Goal: Transaction & Acquisition: Purchase product/service

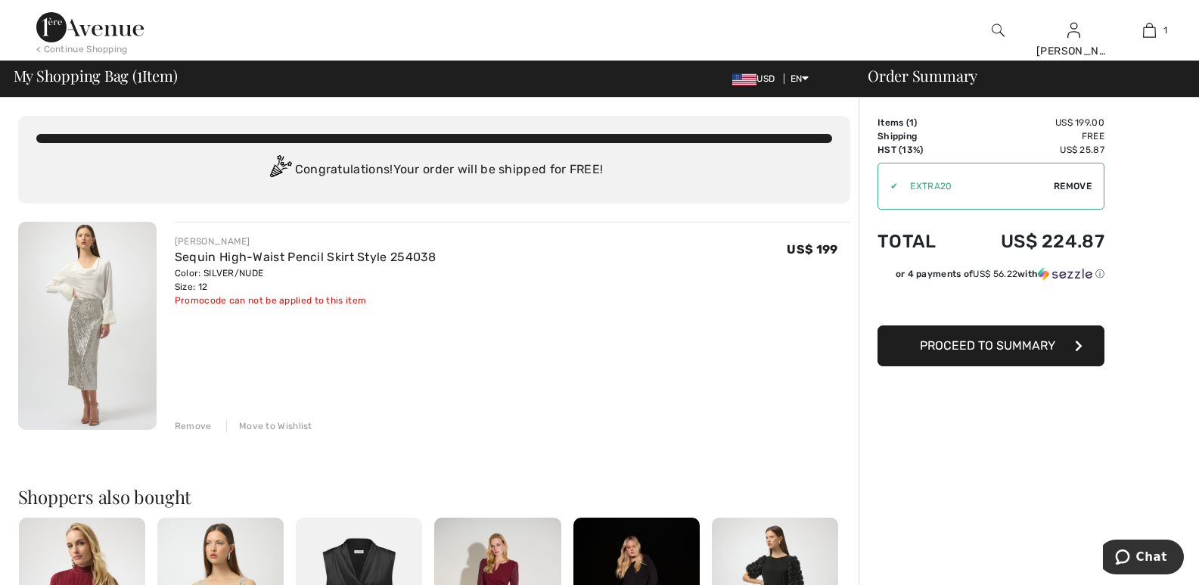
click at [746, 79] on img at bounding box center [744, 79] width 24 height 12
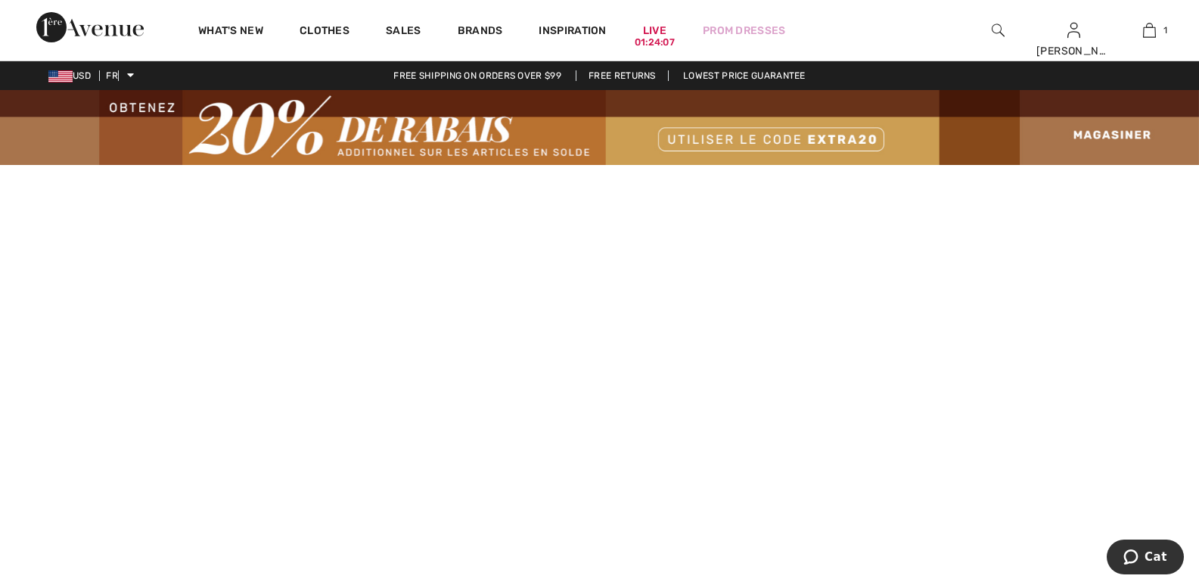
click at [83, 76] on font "USD" at bounding box center [82, 75] width 18 height 11
click at [51, 76] on img at bounding box center [60, 76] width 24 height 12
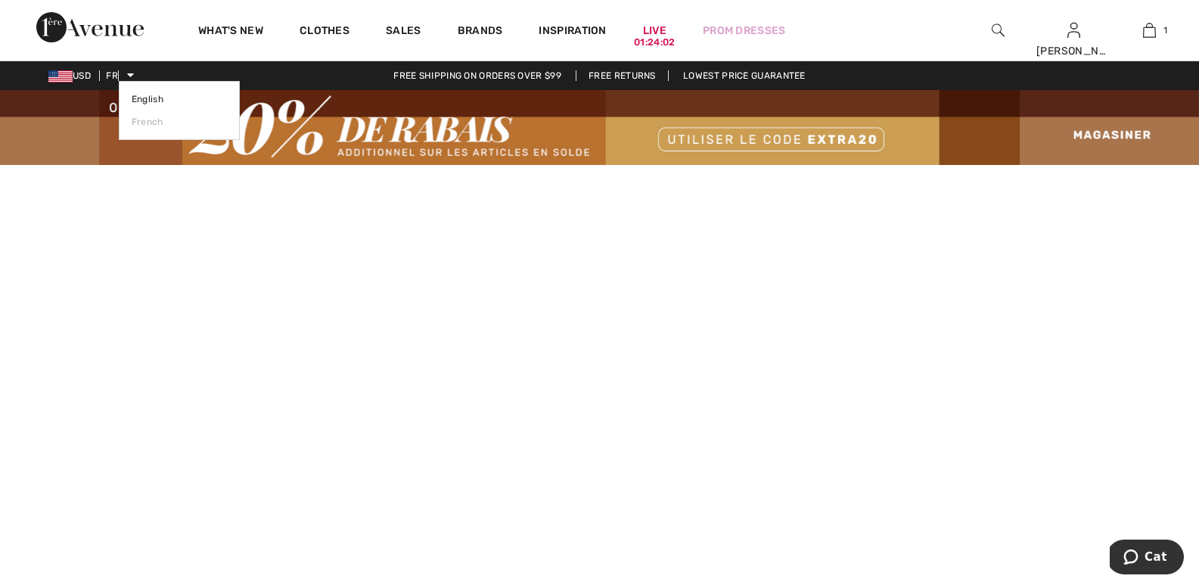
click at [132, 79] on icon at bounding box center [130, 75] width 7 height 11
click at [138, 98] on font "English" at bounding box center [148, 99] width 32 height 11
click at [154, 92] on link "English" at bounding box center [179, 99] width 95 height 23
drag, startPoint x: 90, startPoint y: 78, endPoint x: 70, endPoint y: 77, distance: 19.7
click at [71, 77] on span "USD" at bounding box center [72, 75] width 48 height 11
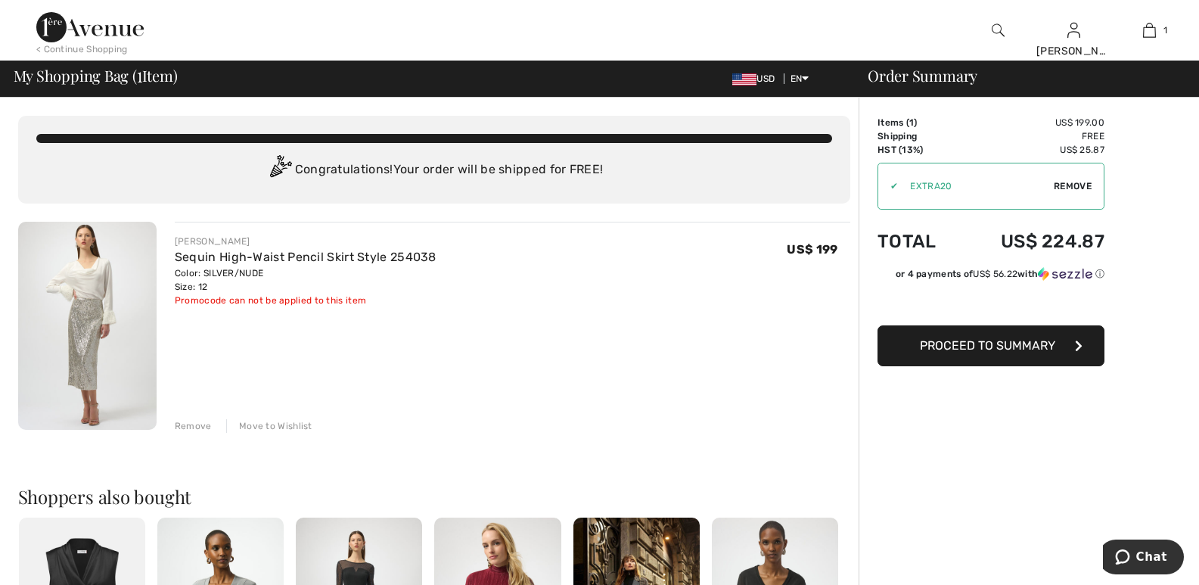
click at [737, 75] on img at bounding box center [744, 79] width 24 height 12
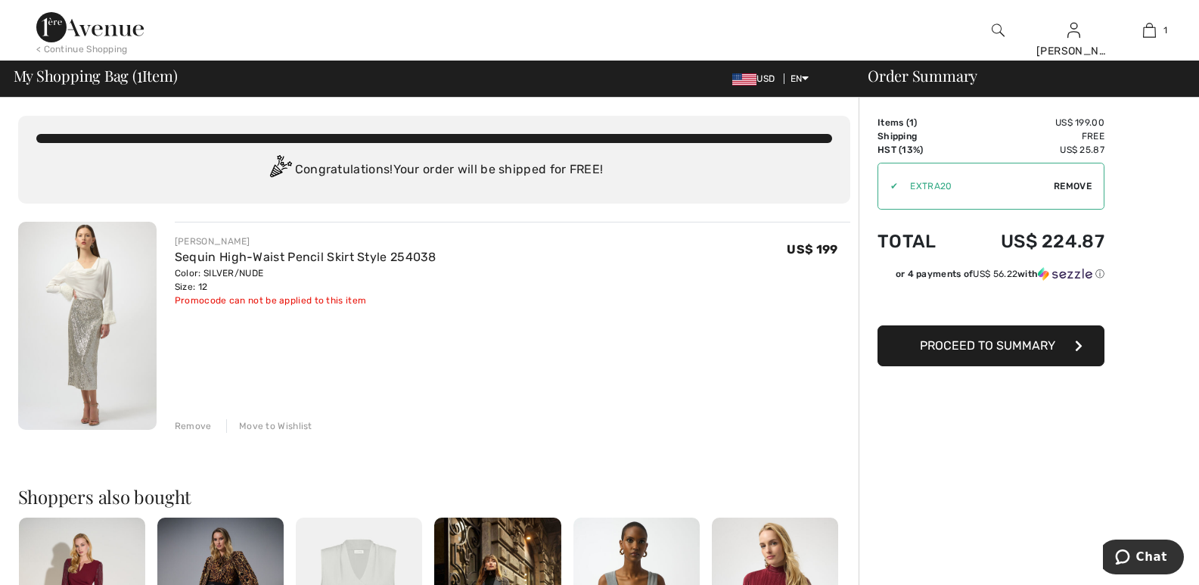
click at [747, 85] on img at bounding box center [744, 79] width 24 height 12
click at [732, 77] on img at bounding box center [744, 79] width 24 height 12
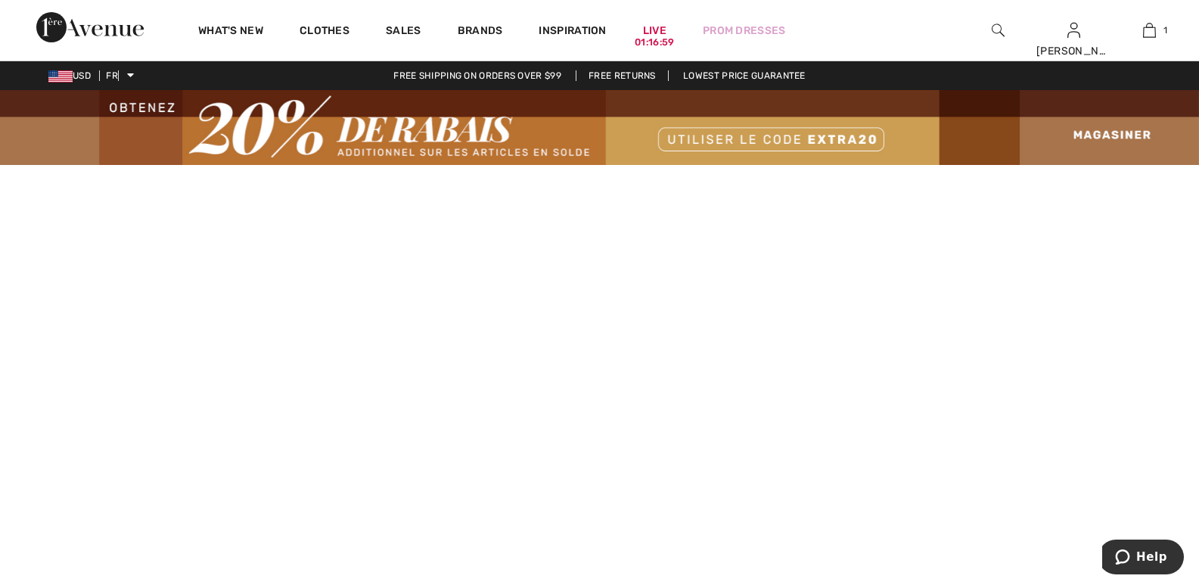
click at [58, 75] on img at bounding box center [60, 76] width 24 height 12
click at [94, 68] on div "USD FR English French Free shipping on orders over $99 Free returns Lowest pric…" at bounding box center [599, 75] width 1199 height 29
click at [85, 72] on font "USD" at bounding box center [82, 75] width 18 height 11
click at [132, 70] on icon at bounding box center [130, 75] width 7 height 11
click at [143, 98] on font "English" at bounding box center [148, 99] width 32 height 11
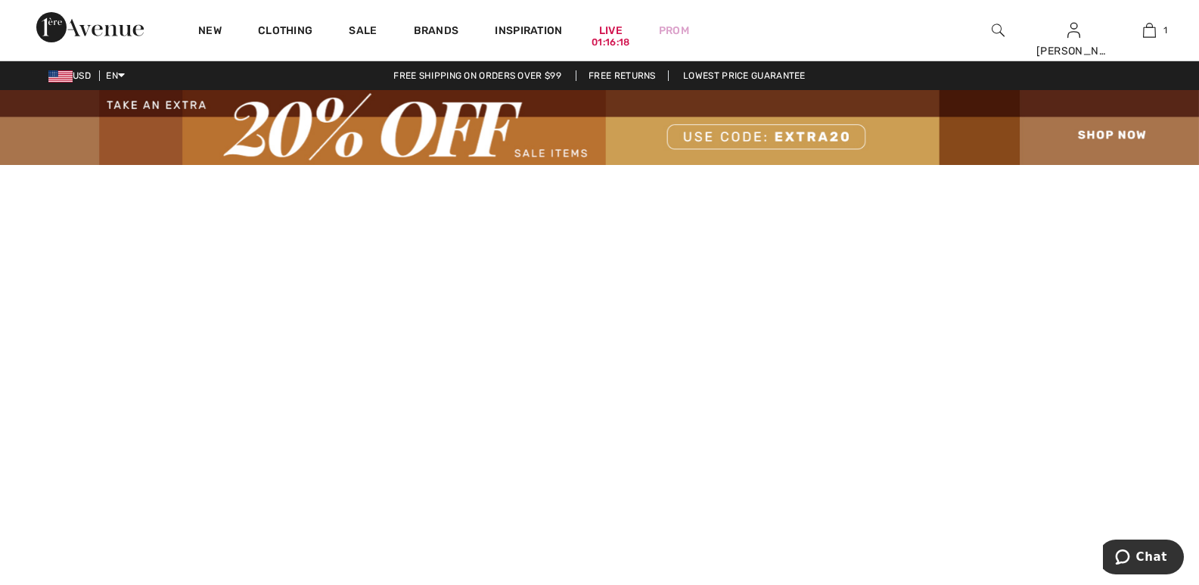
click at [62, 81] on img at bounding box center [60, 76] width 24 height 12
click at [79, 75] on span "USD" at bounding box center [72, 75] width 48 height 11
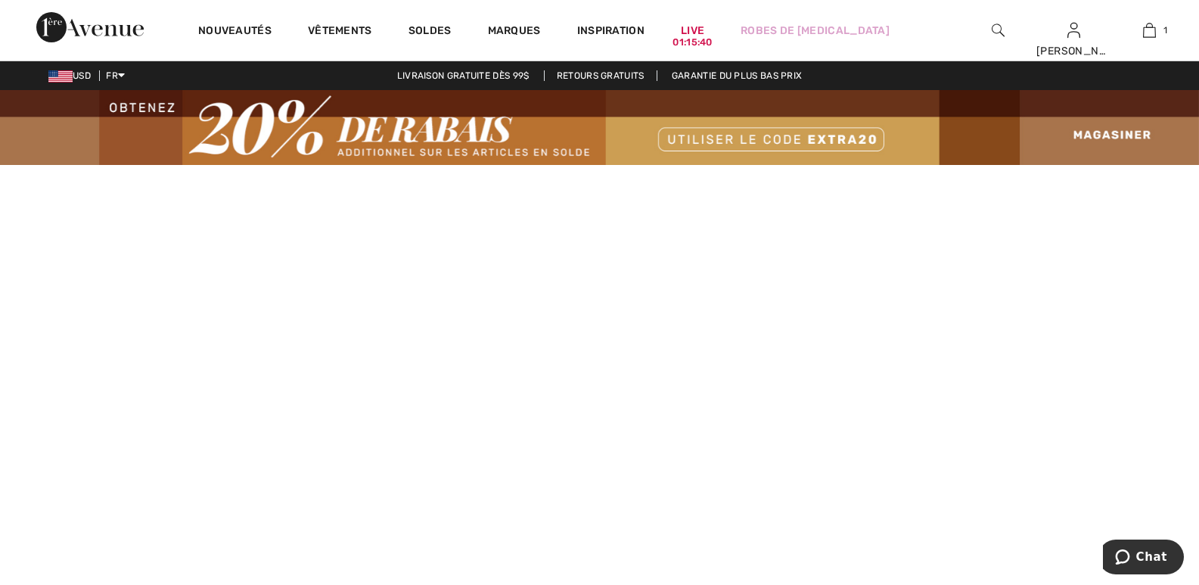
click at [73, 70] on div "USD FR English Français" at bounding box center [62, 76] width 125 height 14
click at [125, 72] on icon at bounding box center [121, 75] width 7 height 11
click at [123, 102] on link "English" at bounding box center [160, 99] width 95 height 23
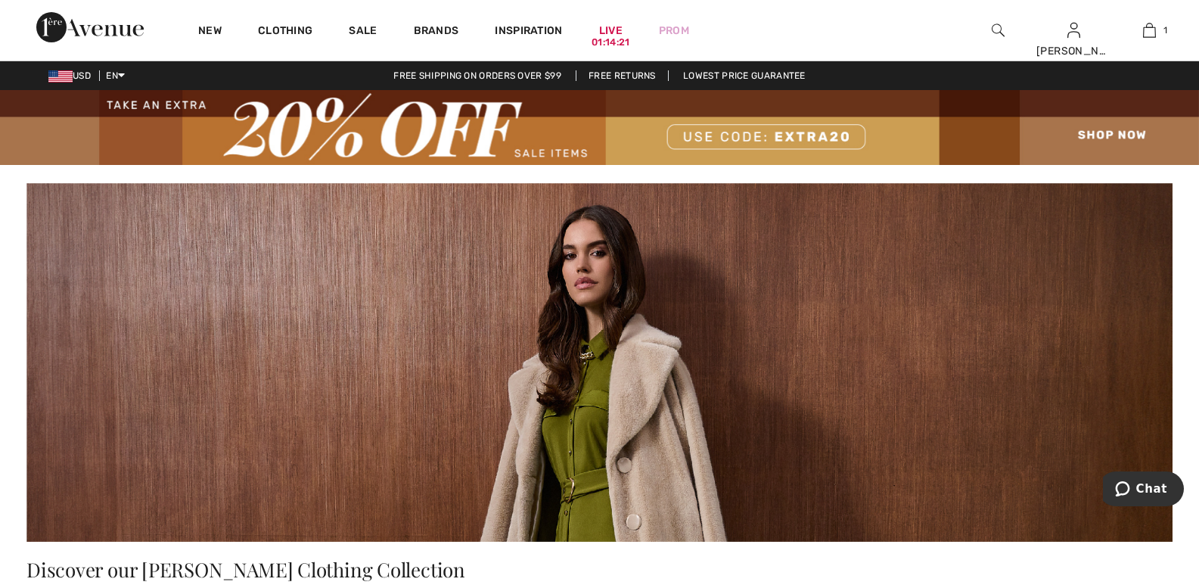
click at [78, 76] on span "USD" at bounding box center [72, 75] width 48 height 11
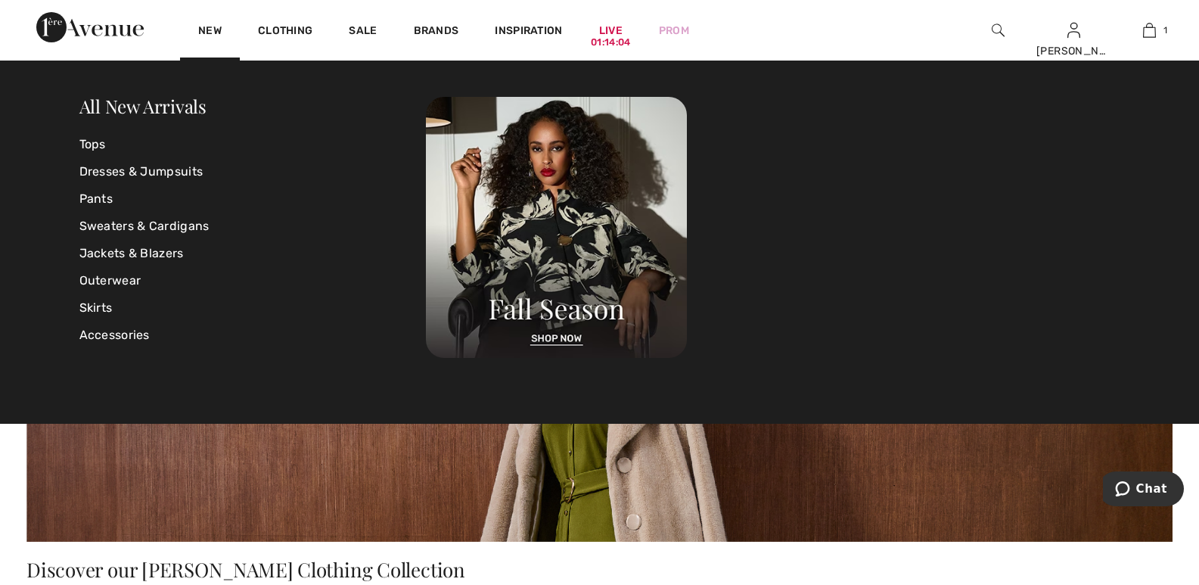
click at [104, 32] on img at bounding box center [89, 27] width 107 height 30
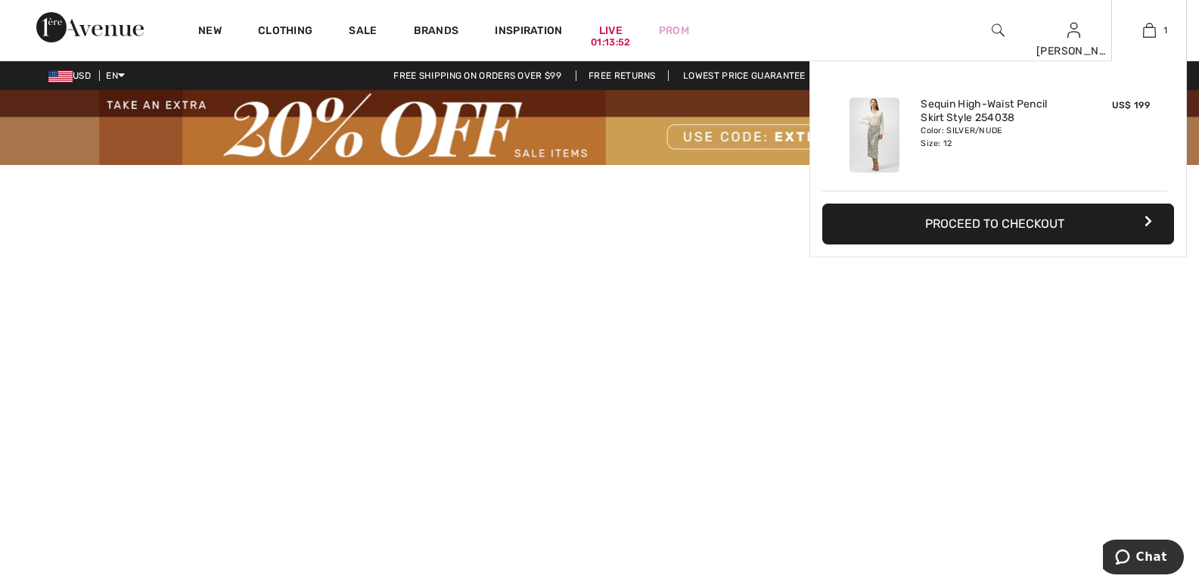
click at [1114, 220] on button "Proceed to Checkout" at bounding box center [998, 223] width 352 height 41
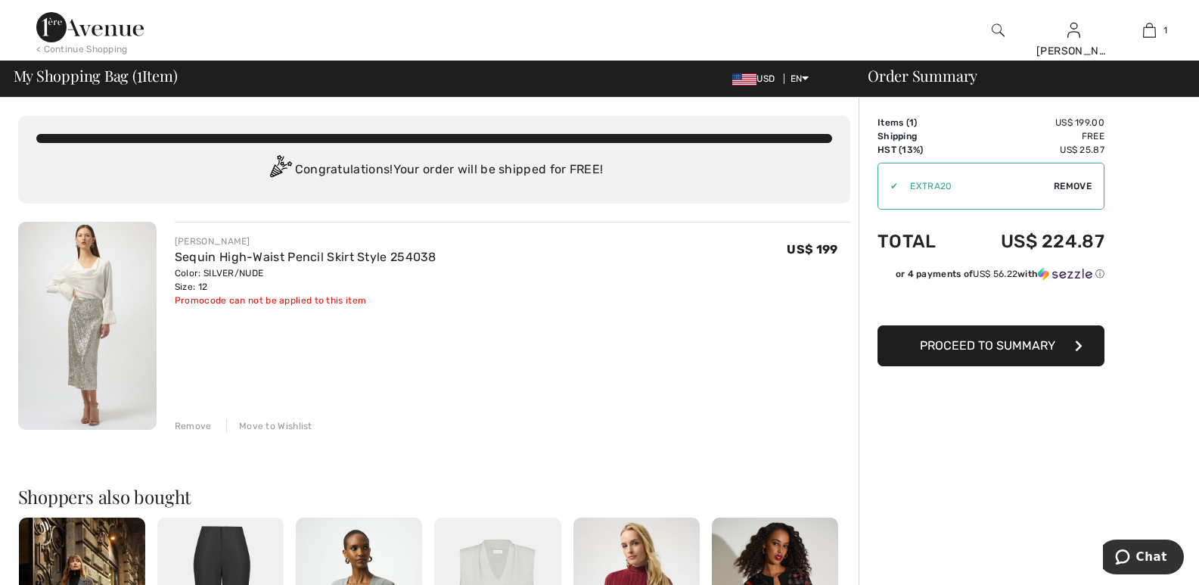
click at [766, 77] on span "USD" at bounding box center [756, 78] width 48 height 11
click at [744, 79] on img at bounding box center [744, 79] width 24 height 12
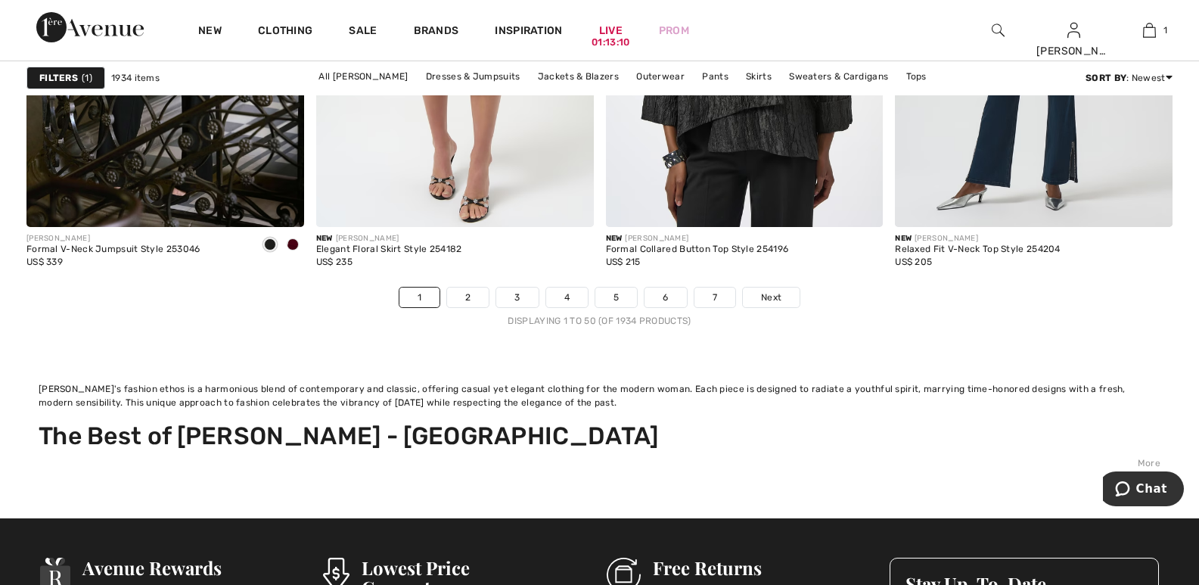
scroll to position [7927, 0]
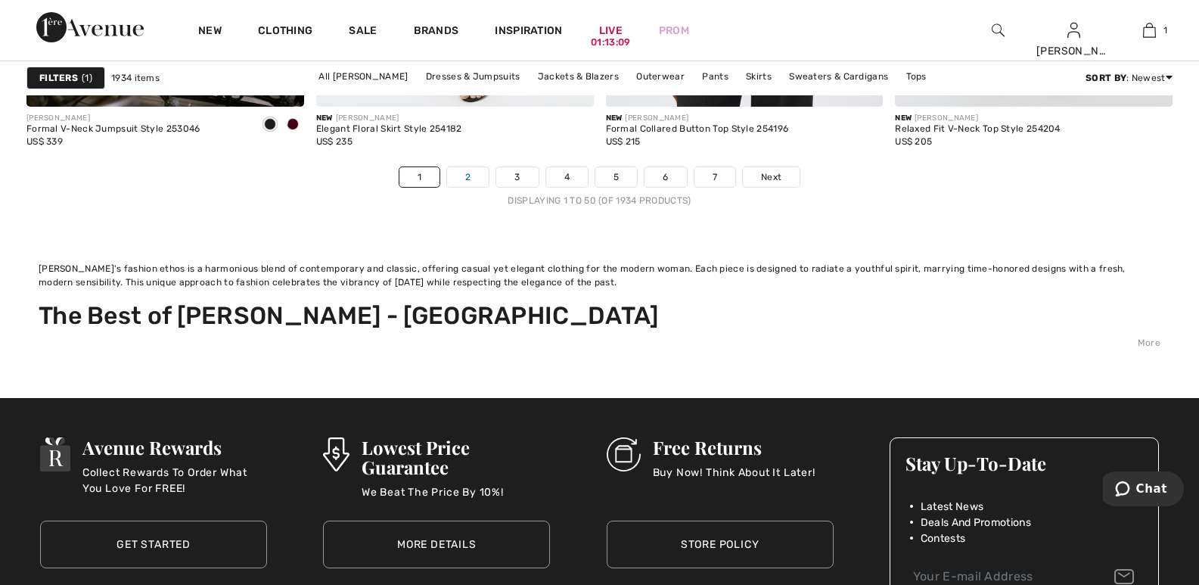
click at [463, 172] on link "2" at bounding box center [468, 177] width 42 height 20
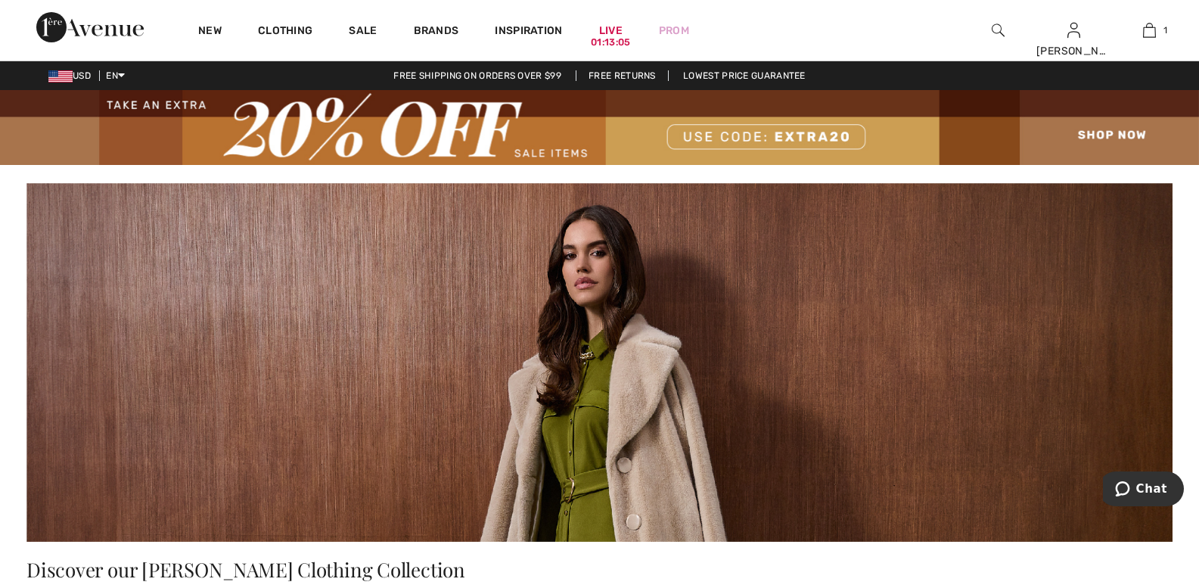
click at [55, 69] on div "USD EN English Français" at bounding box center [62, 76] width 125 height 14
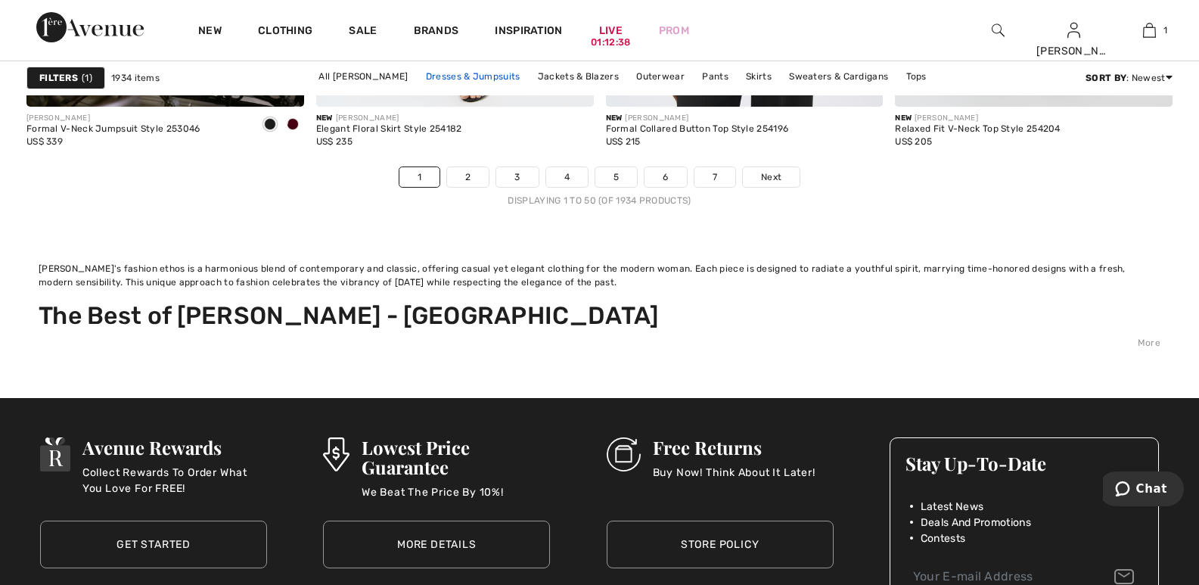
click at [484, 79] on link "Dresses & Jumpsuits" at bounding box center [473, 77] width 110 height 20
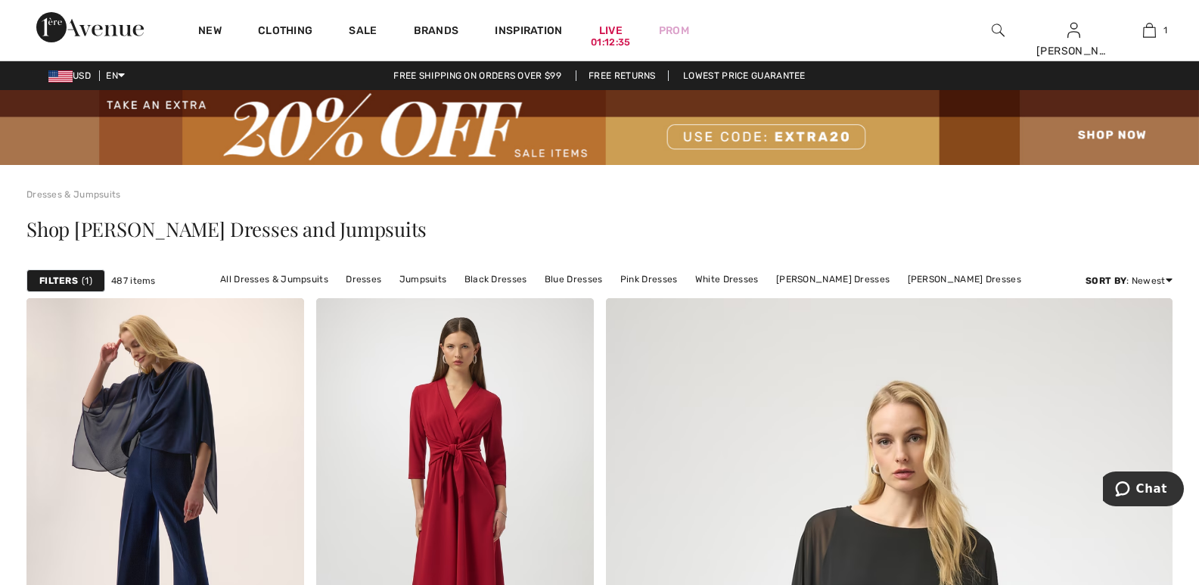
click at [28, 36] on div "New Clothing Sale Brands Inspiration Live 01:12:35 Prom [PERSON_NAME] Hi, [PERS…" at bounding box center [599, 30] width 1199 height 61
click at [57, 70] on img at bounding box center [60, 76] width 24 height 12
